Goal: Task Accomplishment & Management: Manage account settings

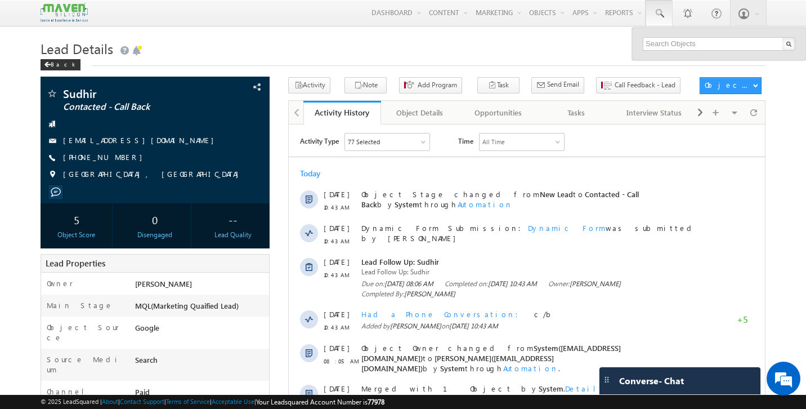
click at [665, 46] on input "text" at bounding box center [719, 44] width 153 height 14
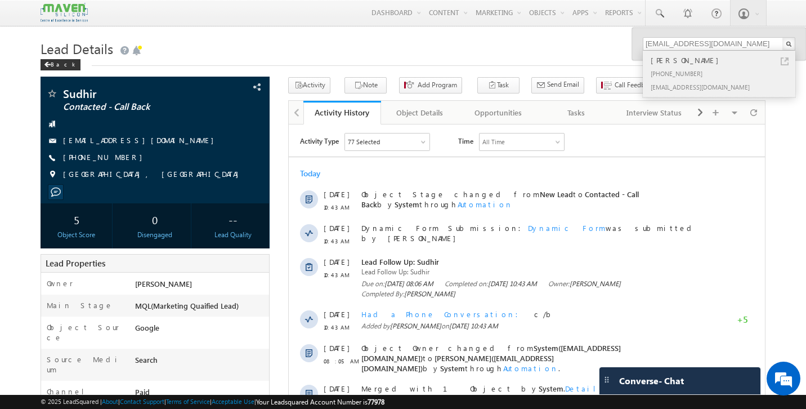
type input "[EMAIL_ADDRESS][DOMAIN_NAME]"
click at [672, 66] on div "[PHONE_NUMBER]" at bounding box center [724, 73] width 151 height 14
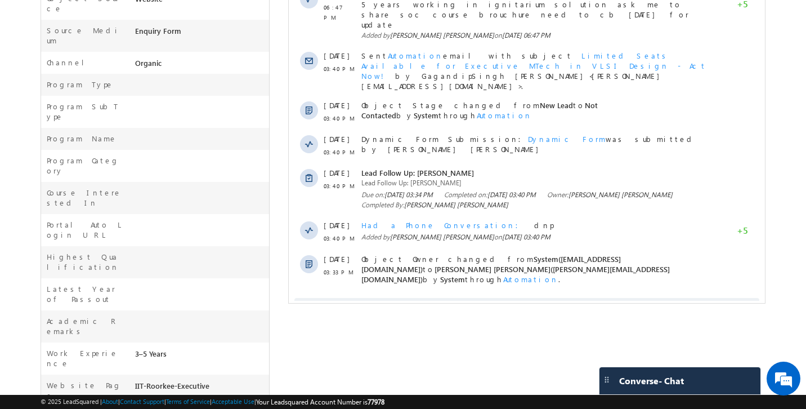
scroll to position [331, 0]
click at [529, 296] on span "Show More" at bounding box center [532, 307] width 60 height 23
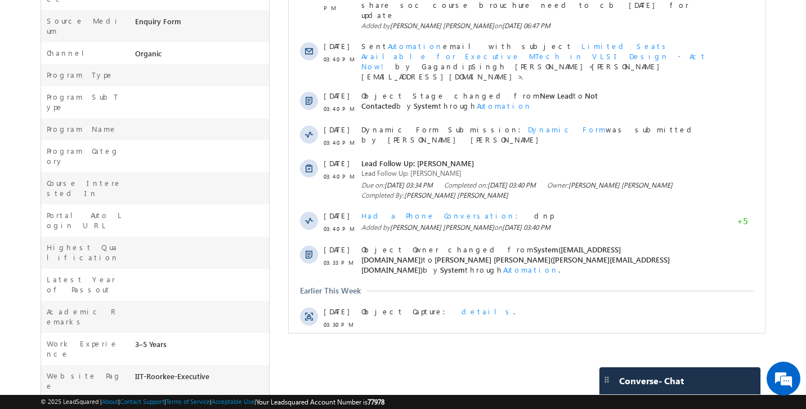
scroll to position [0, 0]
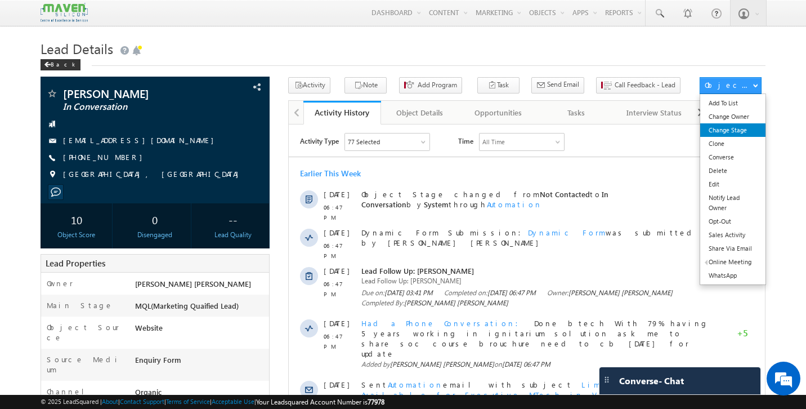
click at [734, 126] on link "Change Stage" at bounding box center [733, 130] width 65 height 14
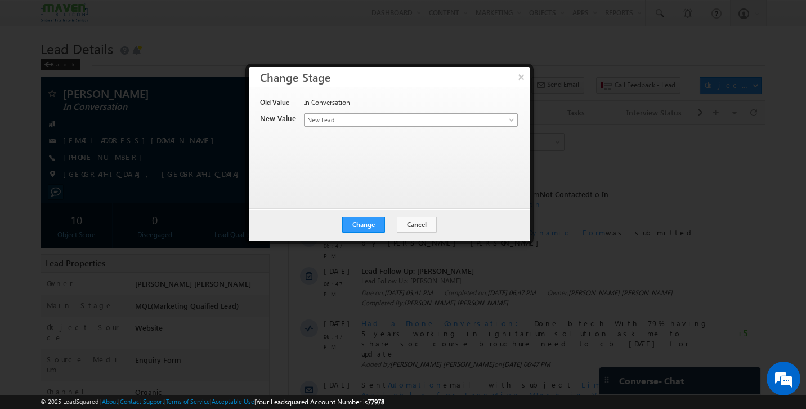
click at [334, 120] on span "New Lead" at bounding box center [393, 120] width 176 height 10
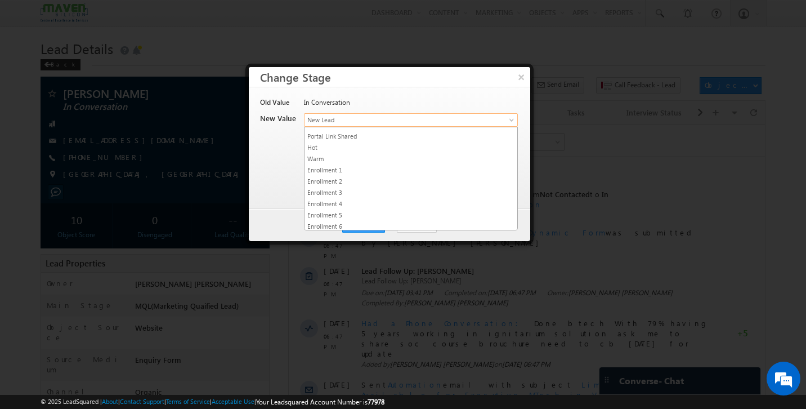
scroll to position [213, 0]
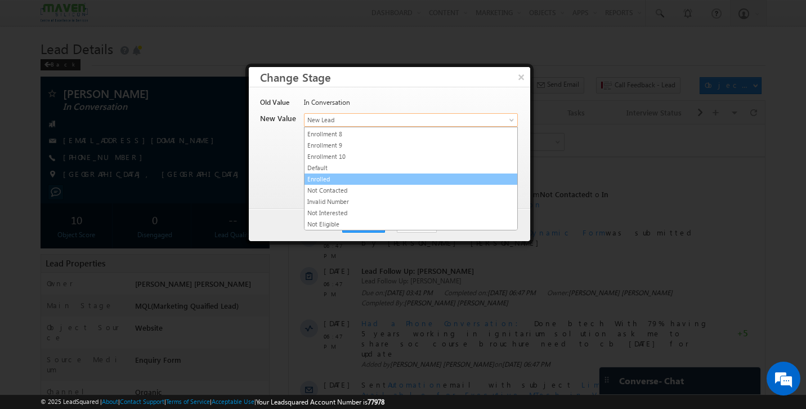
click at [334, 179] on link "Enrolled" at bounding box center [411, 179] width 213 height 10
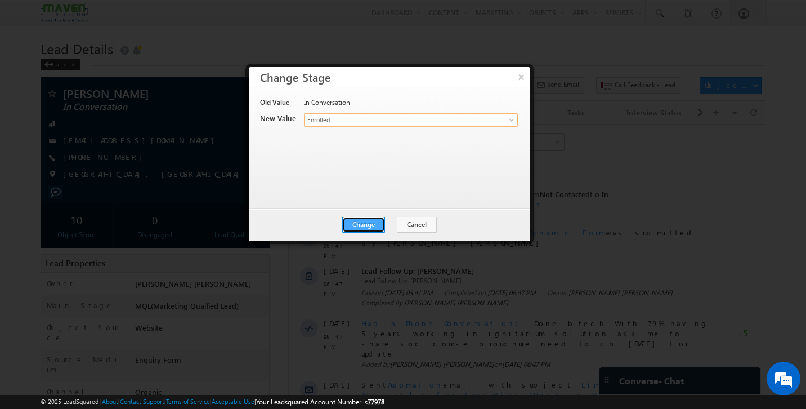
click at [364, 222] on button "Change" at bounding box center [363, 225] width 43 height 16
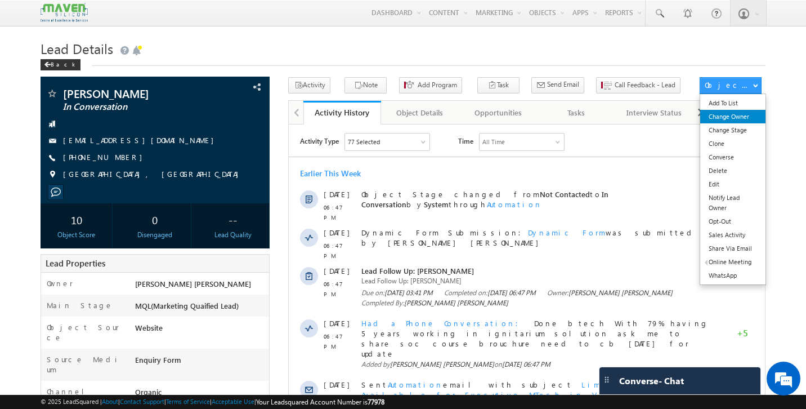
click at [742, 117] on link "Change Owner" at bounding box center [733, 117] width 65 height 14
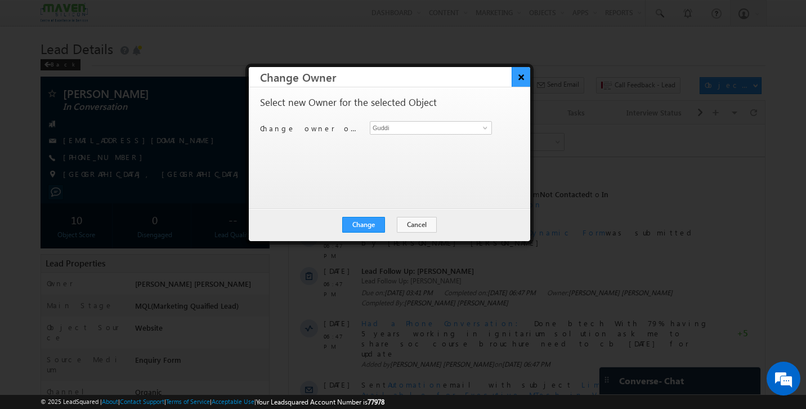
click at [519, 74] on button "×" at bounding box center [521, 77] width 19 height 20
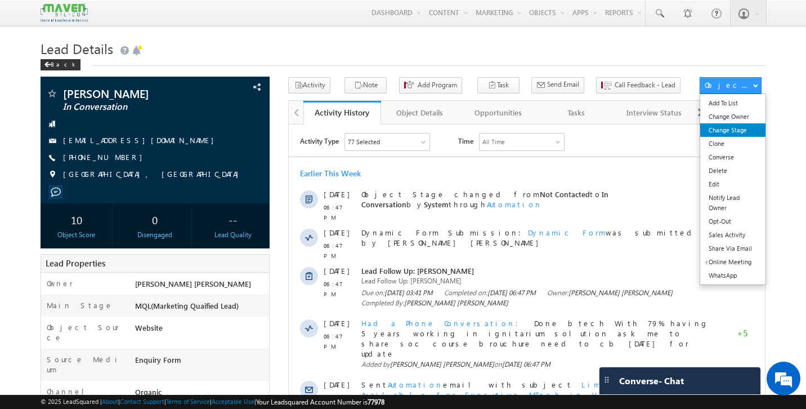
click at [751, 128] on link "Change Stage" at bounding box center [733, 130] width 65 height 14
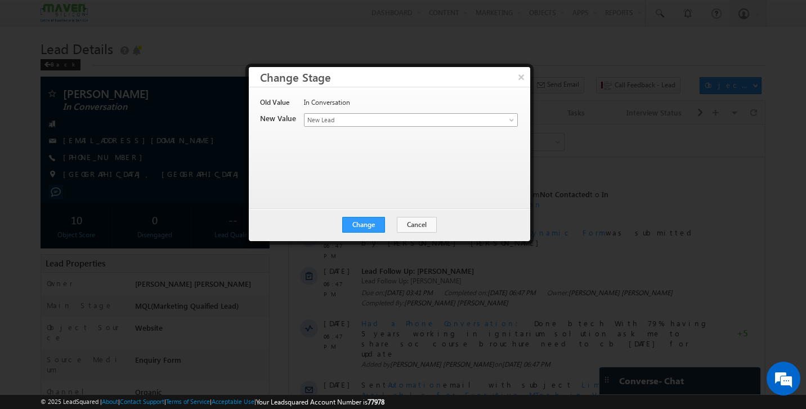
click at [367, 118] on span "New Lead" at bounding box center [393, 120] width 176 height 10
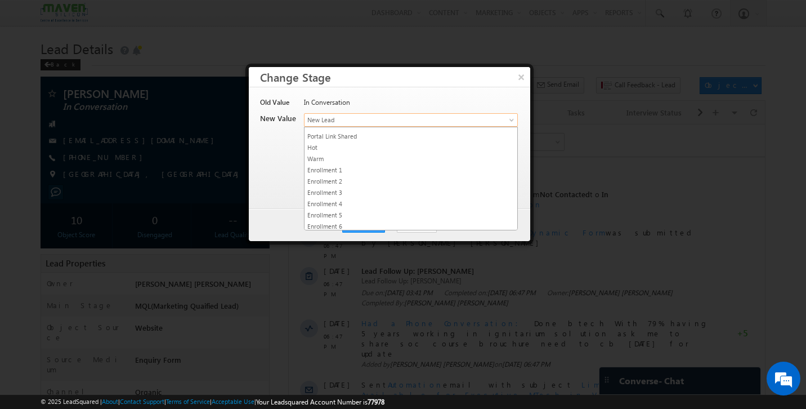
scroll to position [213, 0]
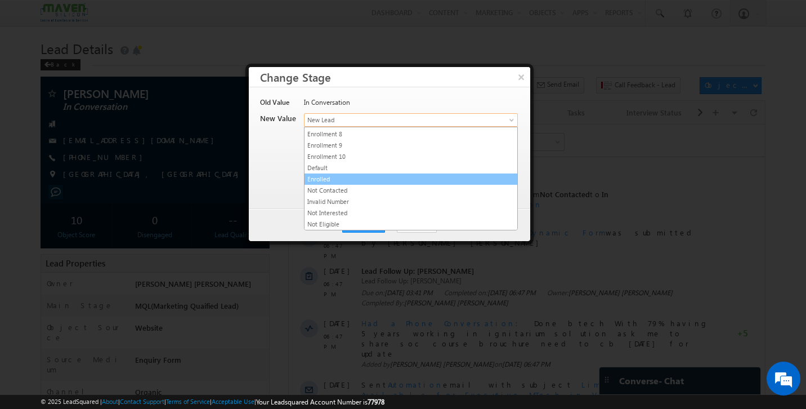
click at [346, 179] on link "Enrolled" at bounding box center [411, 179] width 213 height 10
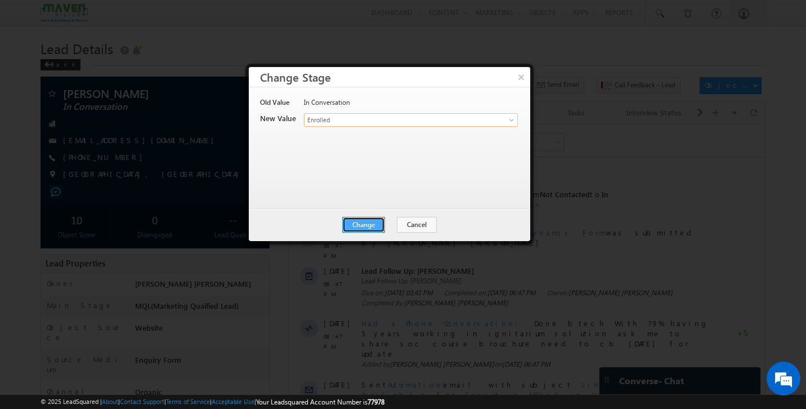
click at [368, 228] on button "Change" at bounding box center [363, 225] width 43 height 16
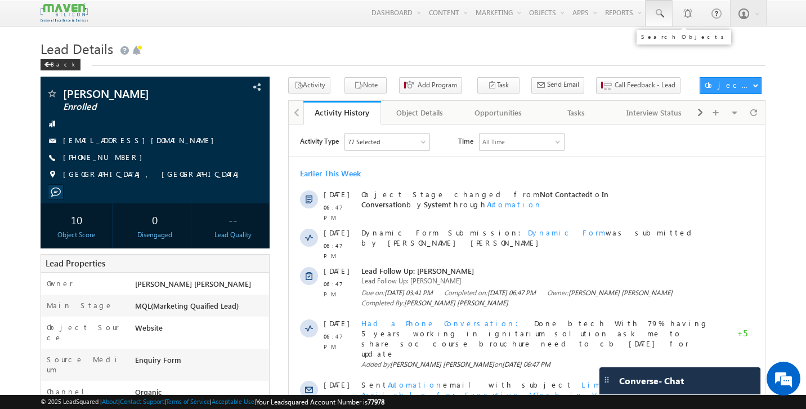
click at [658, 15] on span at bounding box center [659, 13] width 11 height 11
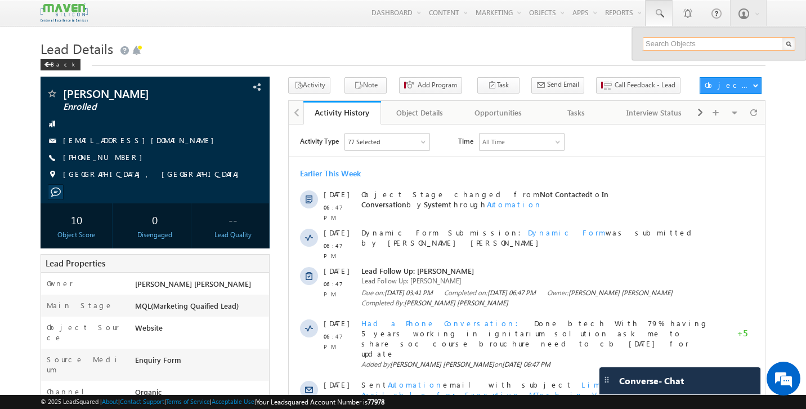
click at [666, 44] on input "text" at bounding box center [719, 44] width 153 height 14
paste input "89711 94617"
click at [670, 47] on input "89711 94617" at bounding box center [719, 44] width 153 height 14
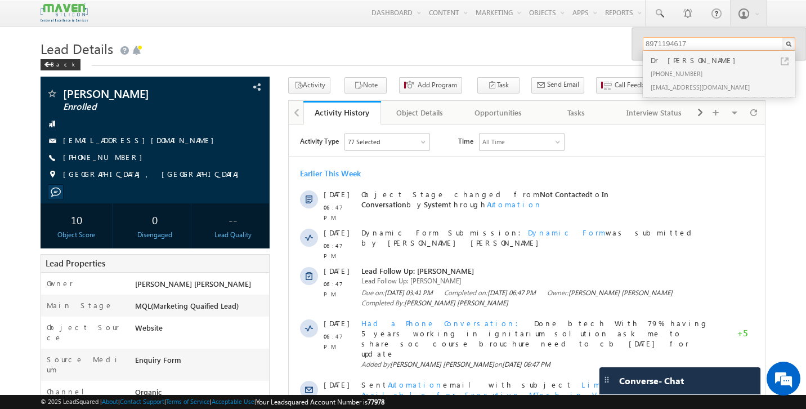
click at [690, 48] on input "8971194617" at bounding box center [719, 44] width 153 height 14
type input "8971194617"
click at [687, 76] on div "[PHONE_NUMBER]" at bounding box center [724, 73] width 151 height 14
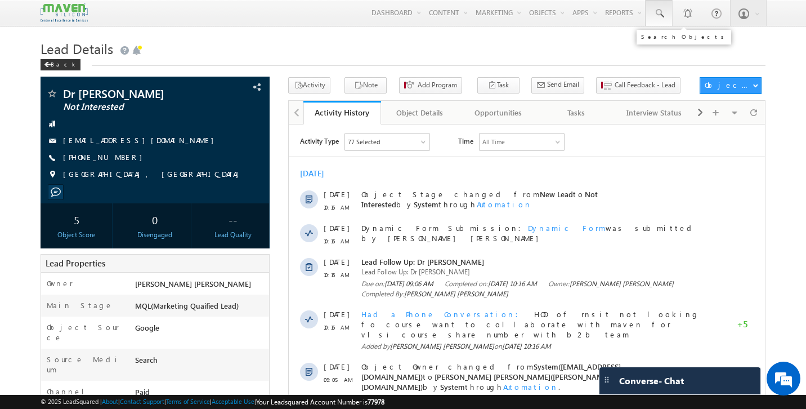
click at [659, 10] on span at bounding box center [659, 13] width 11 height 11
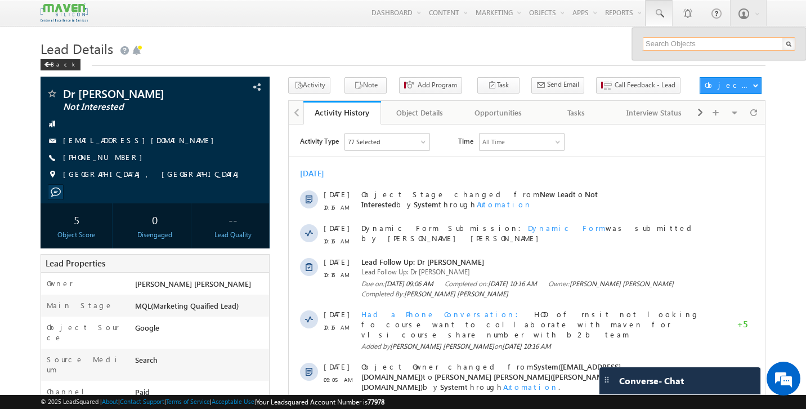
click at [659, 42] on input "text" at bounding box center [719, 44] width 153 height 14
paste input "89711 94617"
click at [670, 46] on input "89711 94617" at bounding box center [719, 44] width 153 height 14
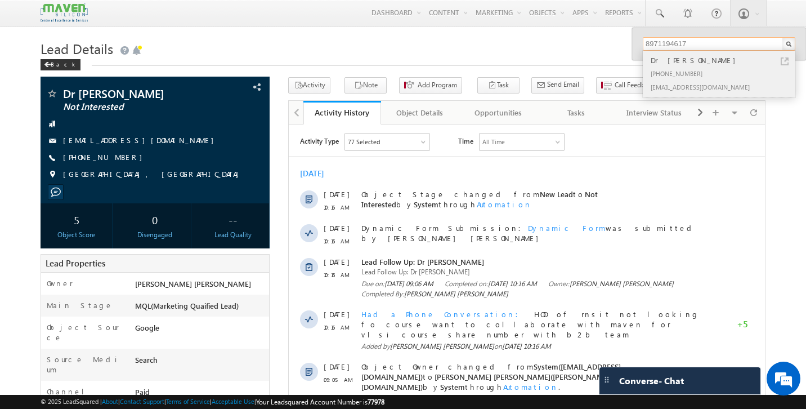
type input "8971194617"
click at [677, 66] on div "Dr [PERSON_NAME]" at bounding box center [724, 60] width 151 height 12
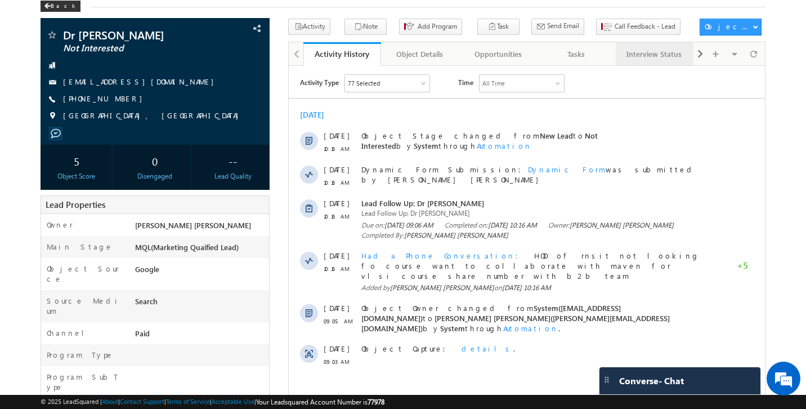
scroll to position [59, 0]
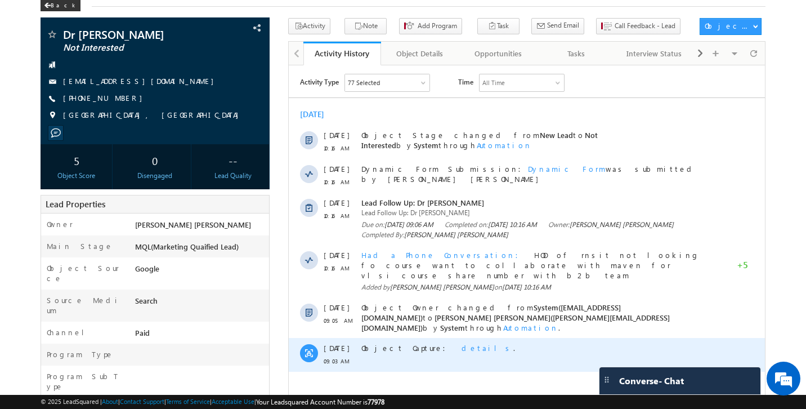
click at [462, 342] on span "details" at bounding box center [488, 347] width 52 height 10
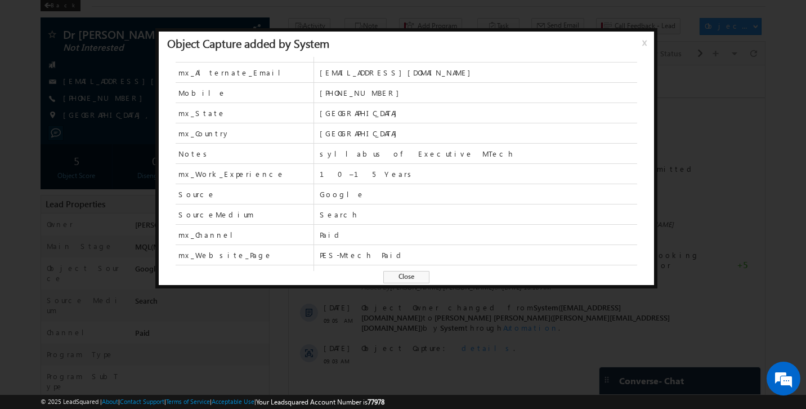
scroll to position [70, 0]
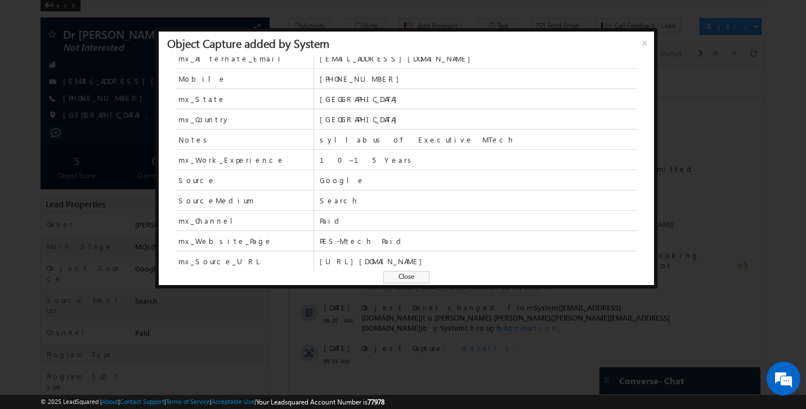
click at [415, 280] on span "Close" at bounding box center [407, 277] width 46 height 12
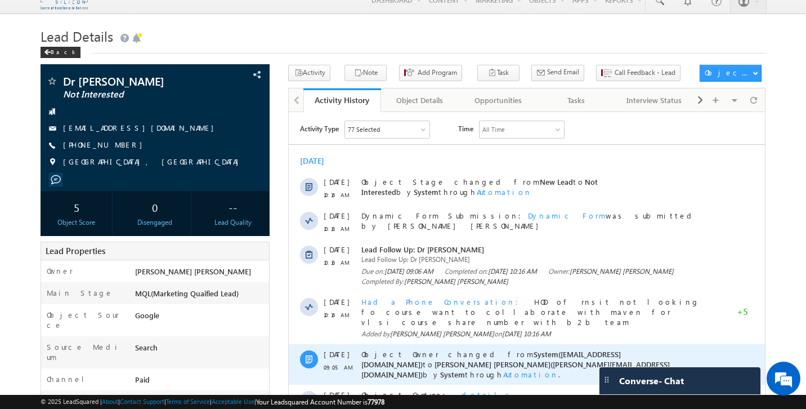
scroll to position [0, 0]
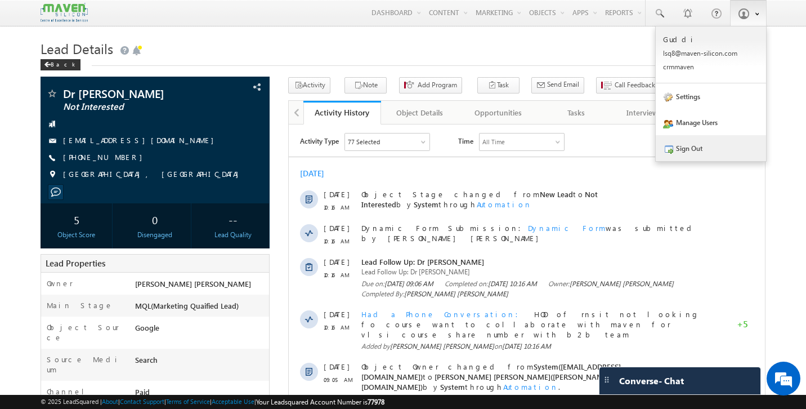
click at [712, 150] on link "Sign Out" at bounding box center [711, 148] width 110 height 26
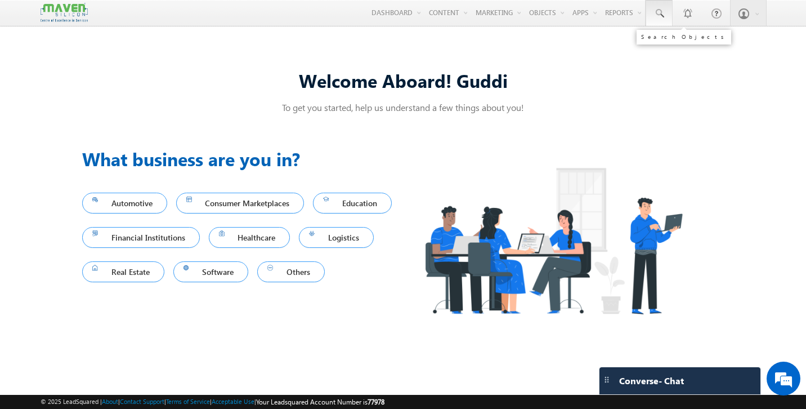
click at [654, 9] on span at bounding box center [659, 13] width 11 height 11
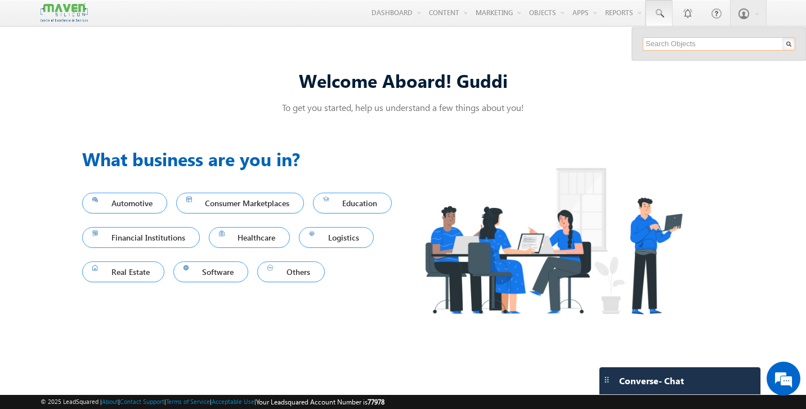
paste input "[EMAIL_ADDRESS][DOMAIN_NAME]"
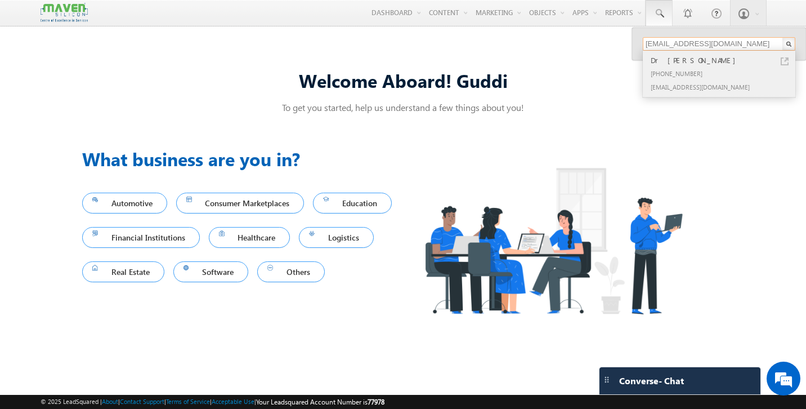
type input "[EMAIL_ADDRESS][DOMAIN_NAME]"
click at [685, 71] on div "[PHONE_NUMBER]" at bounding box center [724, 73] width 151 height 14
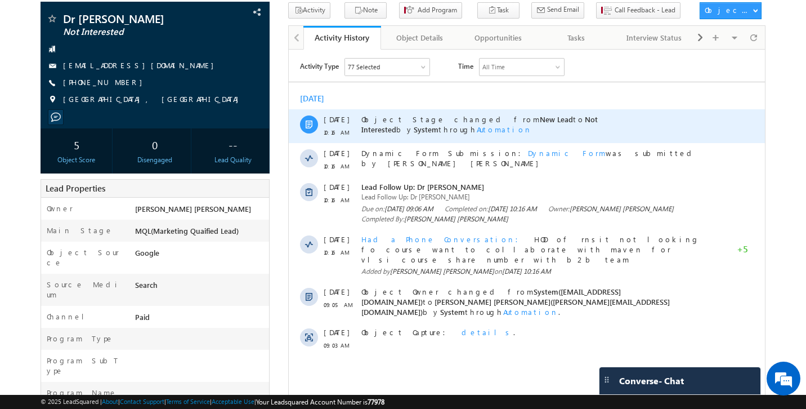
scroll to position [99, 0]
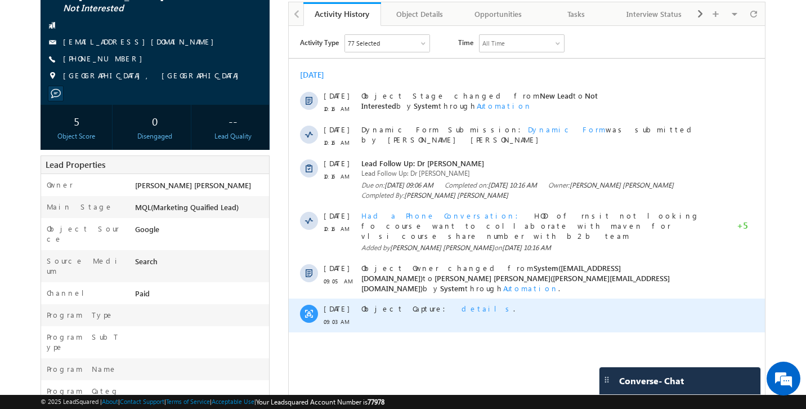
click at [462, 303] on span "details" at bounding box center [488, 308] width 52 height 10
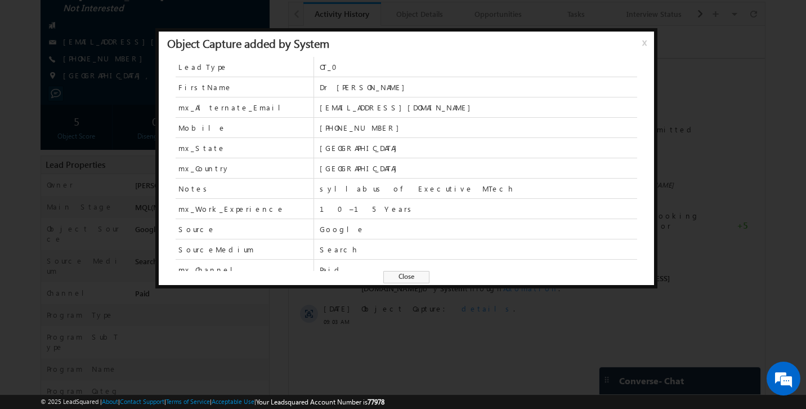
scroll to position [70, 0]
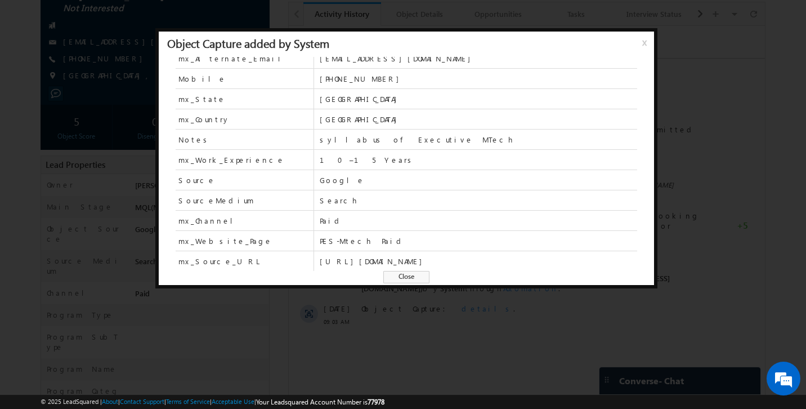
click at [417, 275] on span "Close" at bounding box center [407, 277] width 46 height 12
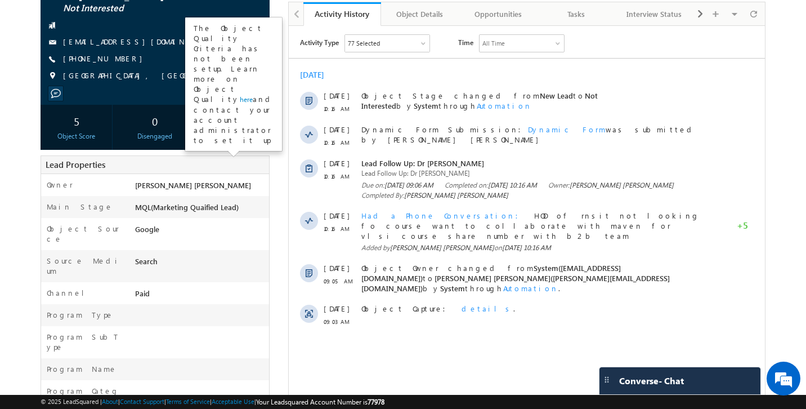
scroll to position [60, 0]
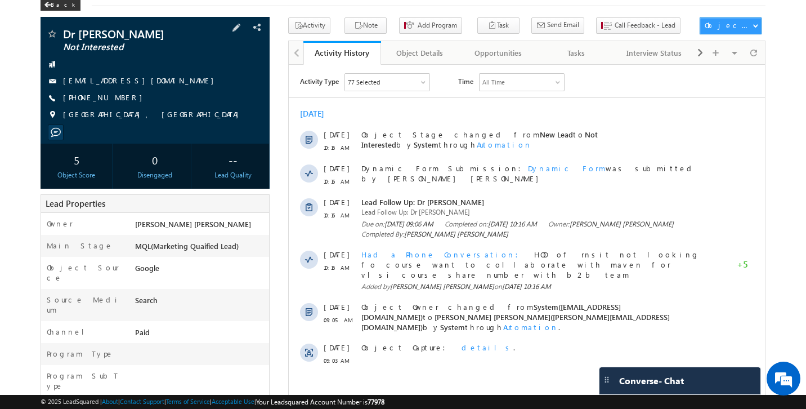
drag, startPoint x: 134, startPoint y: 87, endPoint x: 123, endPoint y: 86, distance: 10.7
click at [123, 86] on div "[EMAIL_ADDRESS][DOMAIN_NAME]" at bounding box center [155, 80] width 219 height 11
copy div "[EMAIL_ADDRESS][DOMAIN_NAME]"
